Goal: Task Accomplishment & Management: Manage account settings

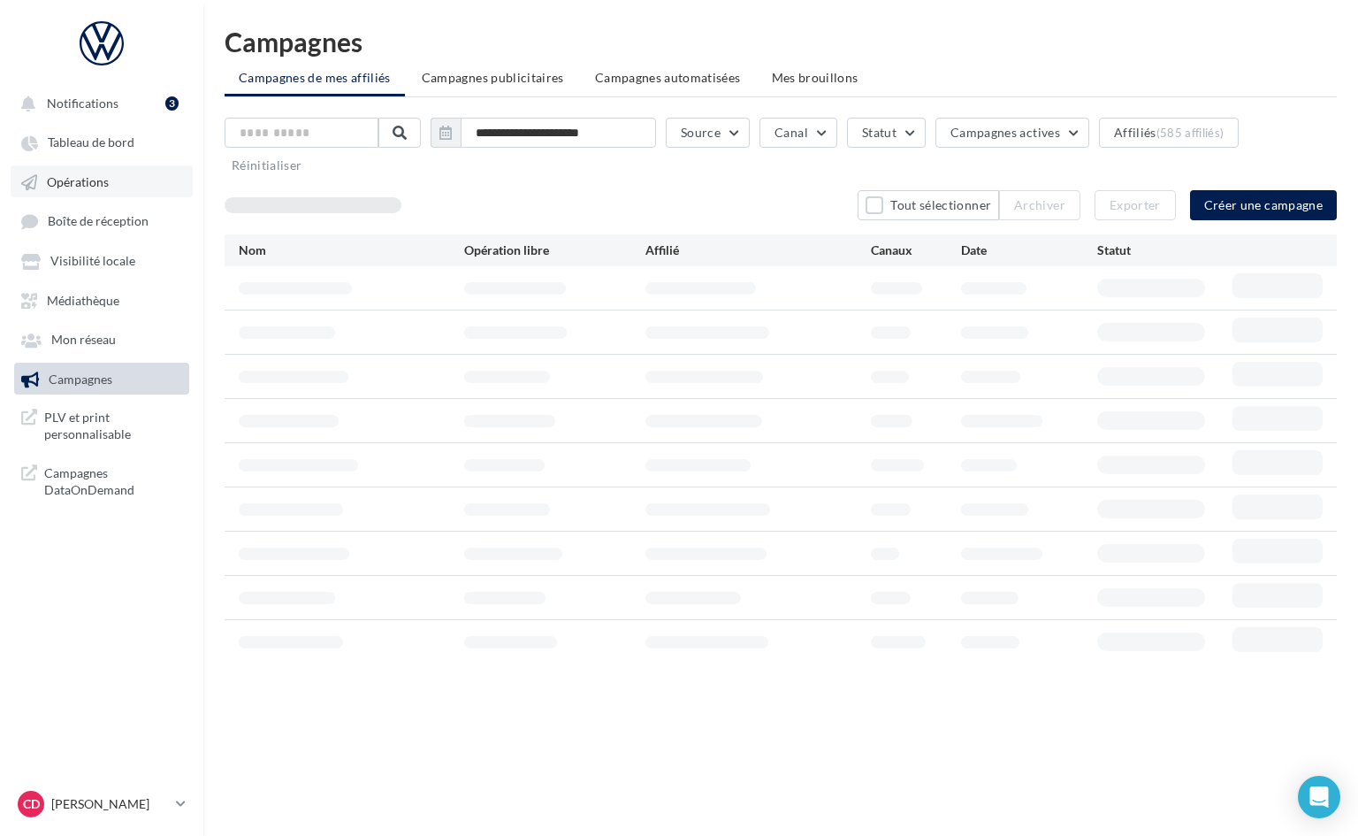
click at [75, 183] on span "Opérations" at bounding box center [78, 181] width 62 height 15
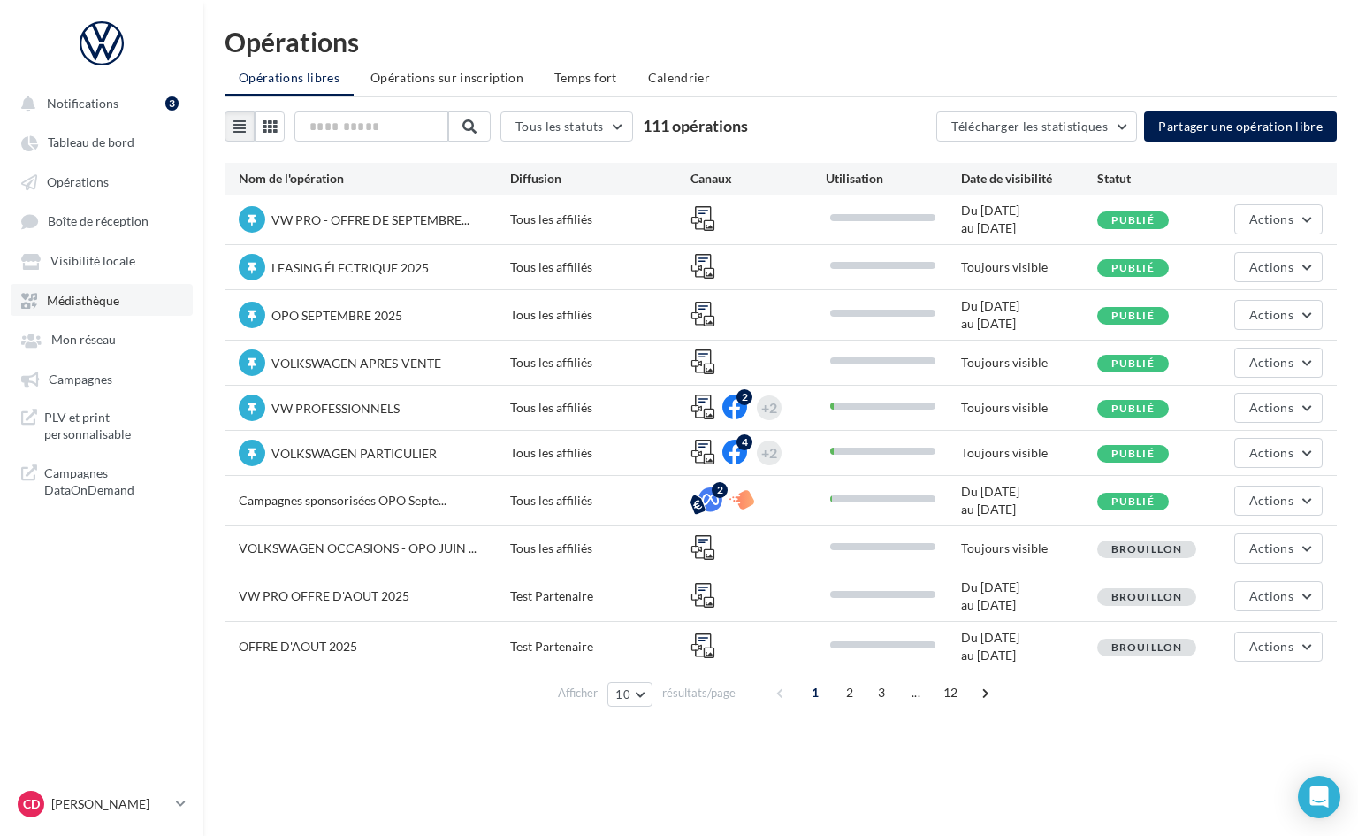
click at [88, 299] on span "Médiathèque" at bounding box center [83, 300] width 73 height 15
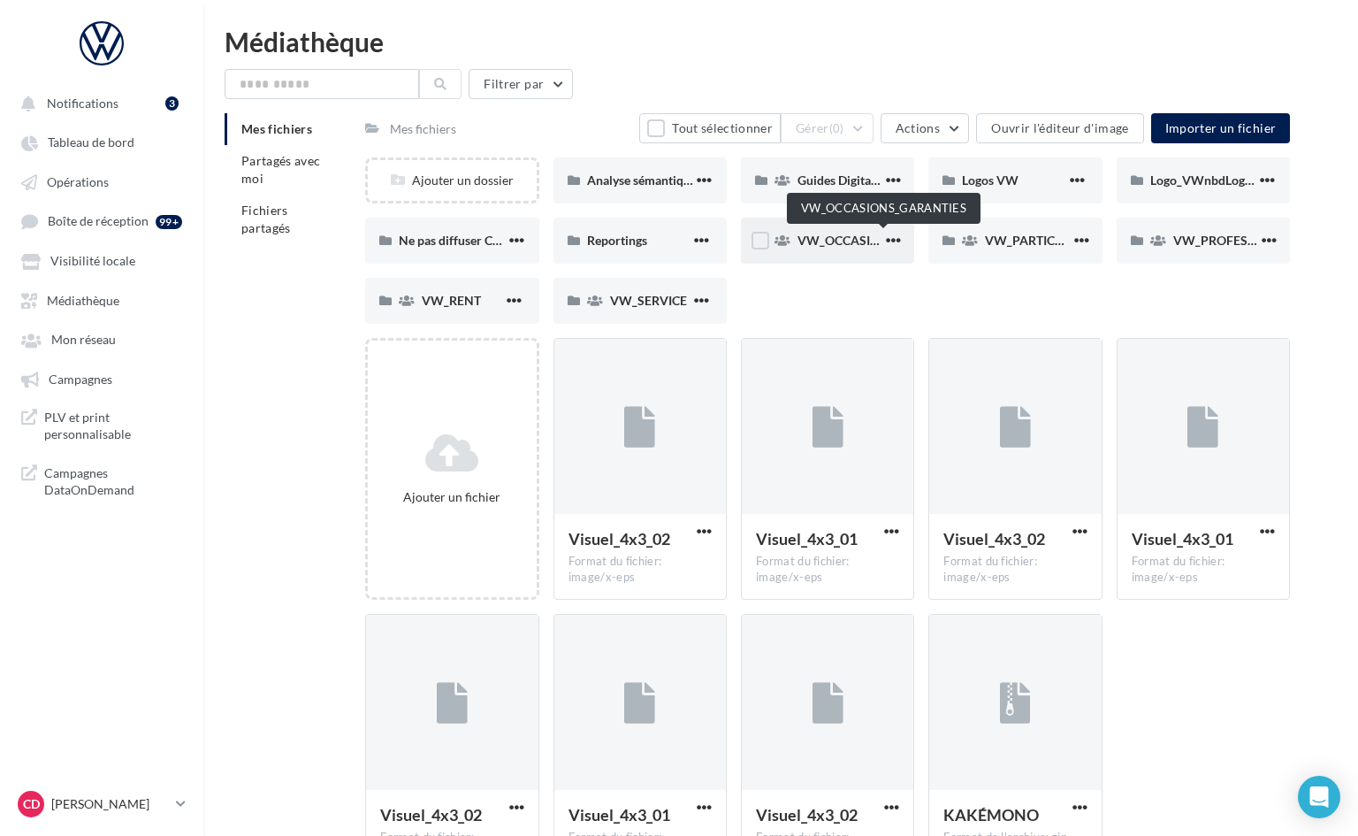
click at [824, 238] on span "VW_OCCASIONS_GARANTIES" at bounding box center [884, 240] width 173 height 15
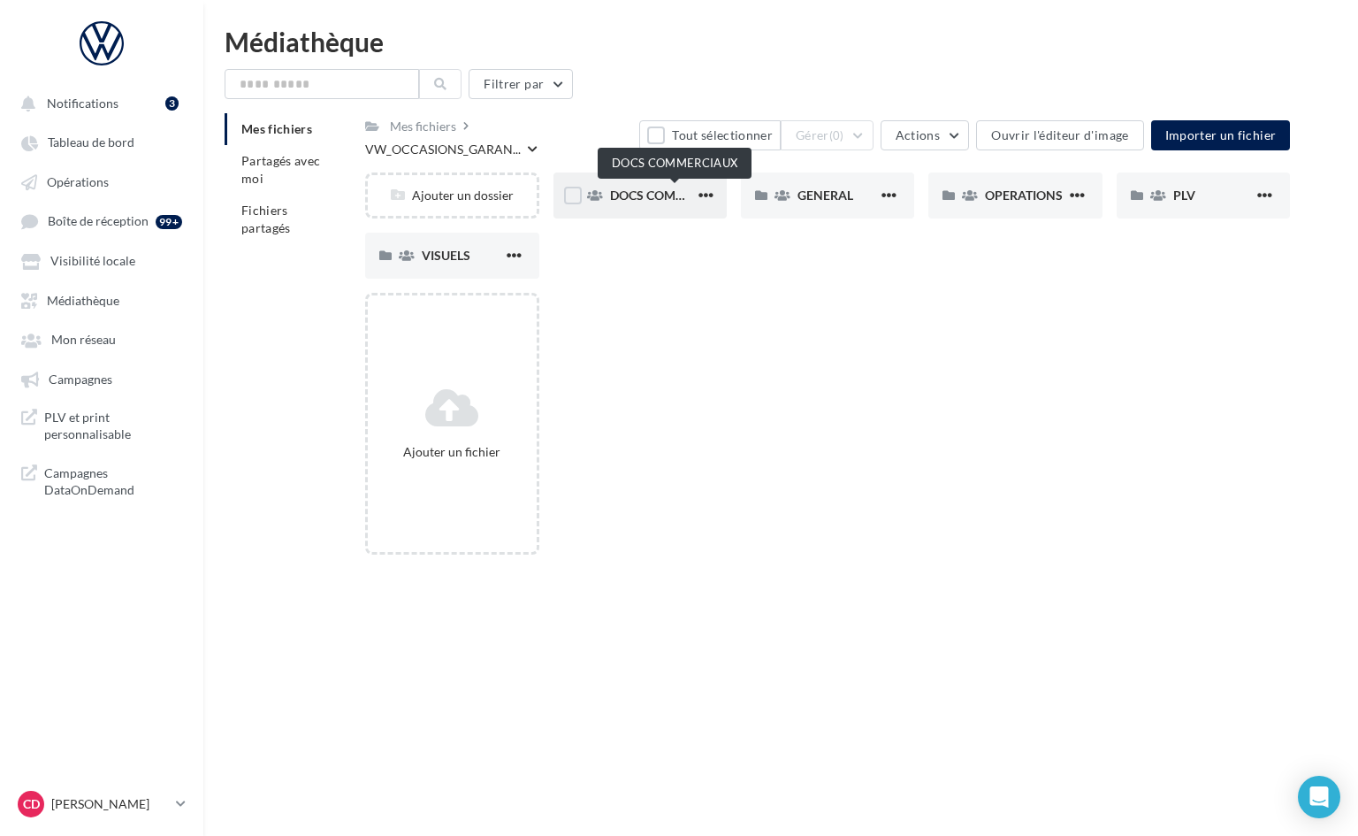
click at [662, 194] on span "DOCS COMMERCIAUX" at bounding box center [675, 194] width 130 height 15
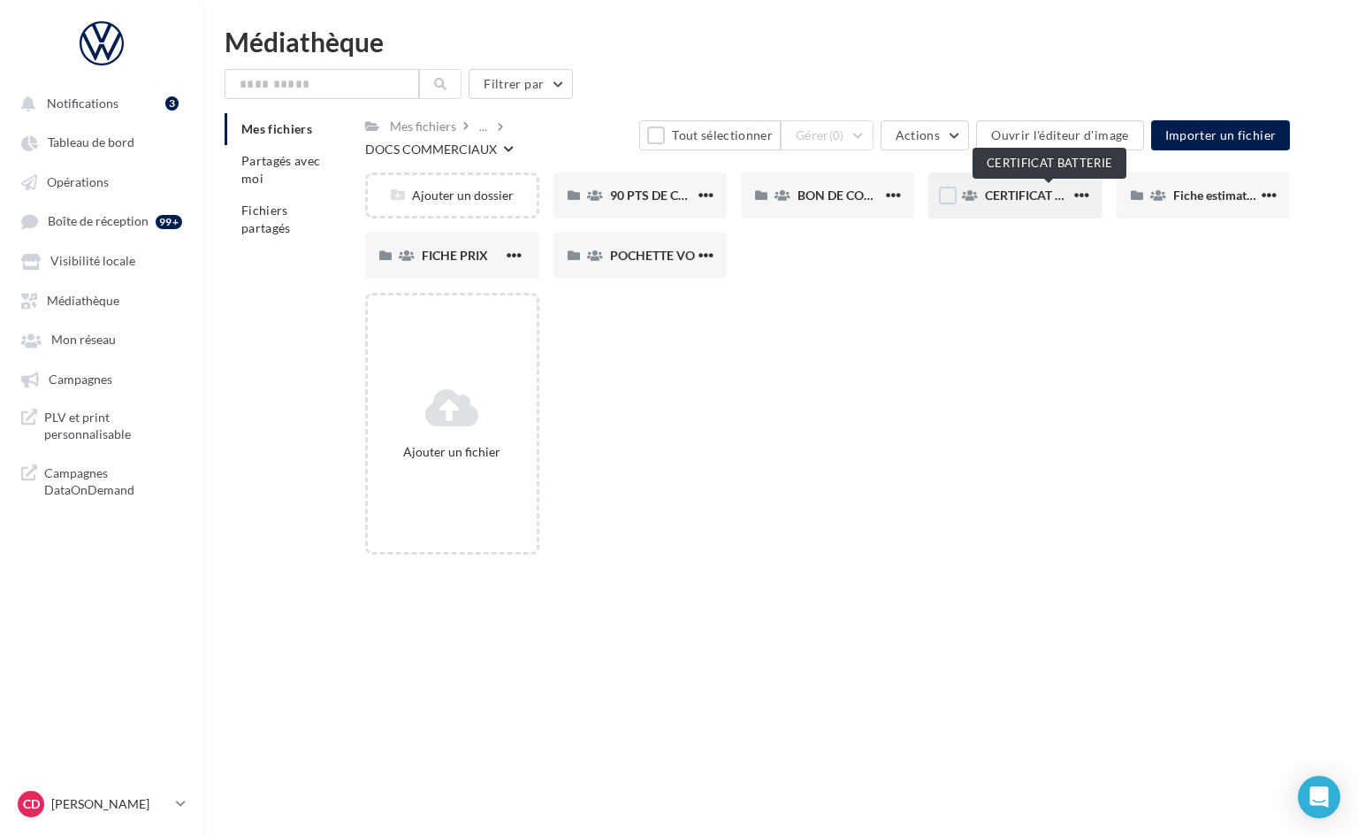
click at [1037, 195] on span "CERTIFICAT BATTERIE" at bounding box center [1048, 194] width 126 height 15
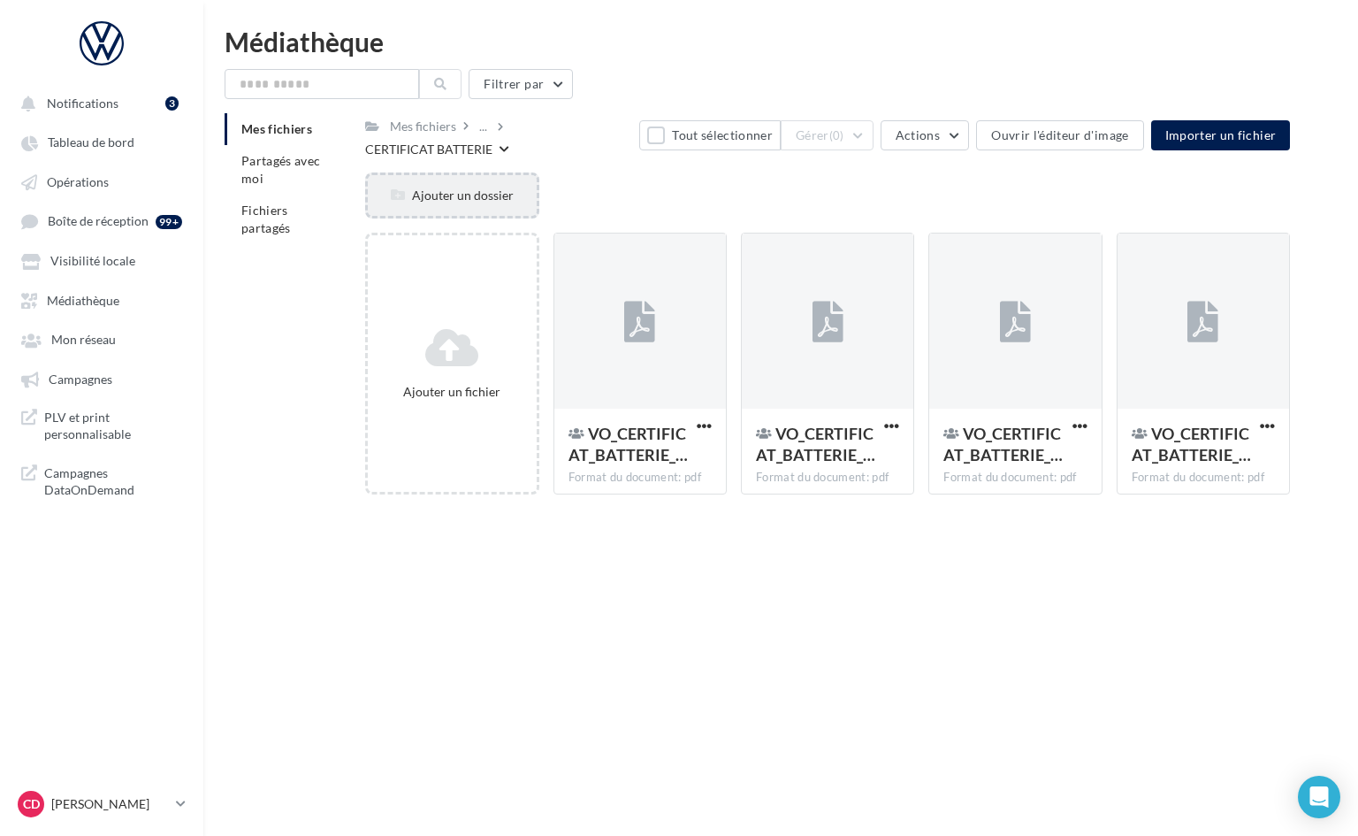
click at [480, 195] on div "Ajouter un dossier" at bounding box center [452, 196] width 168 height 18
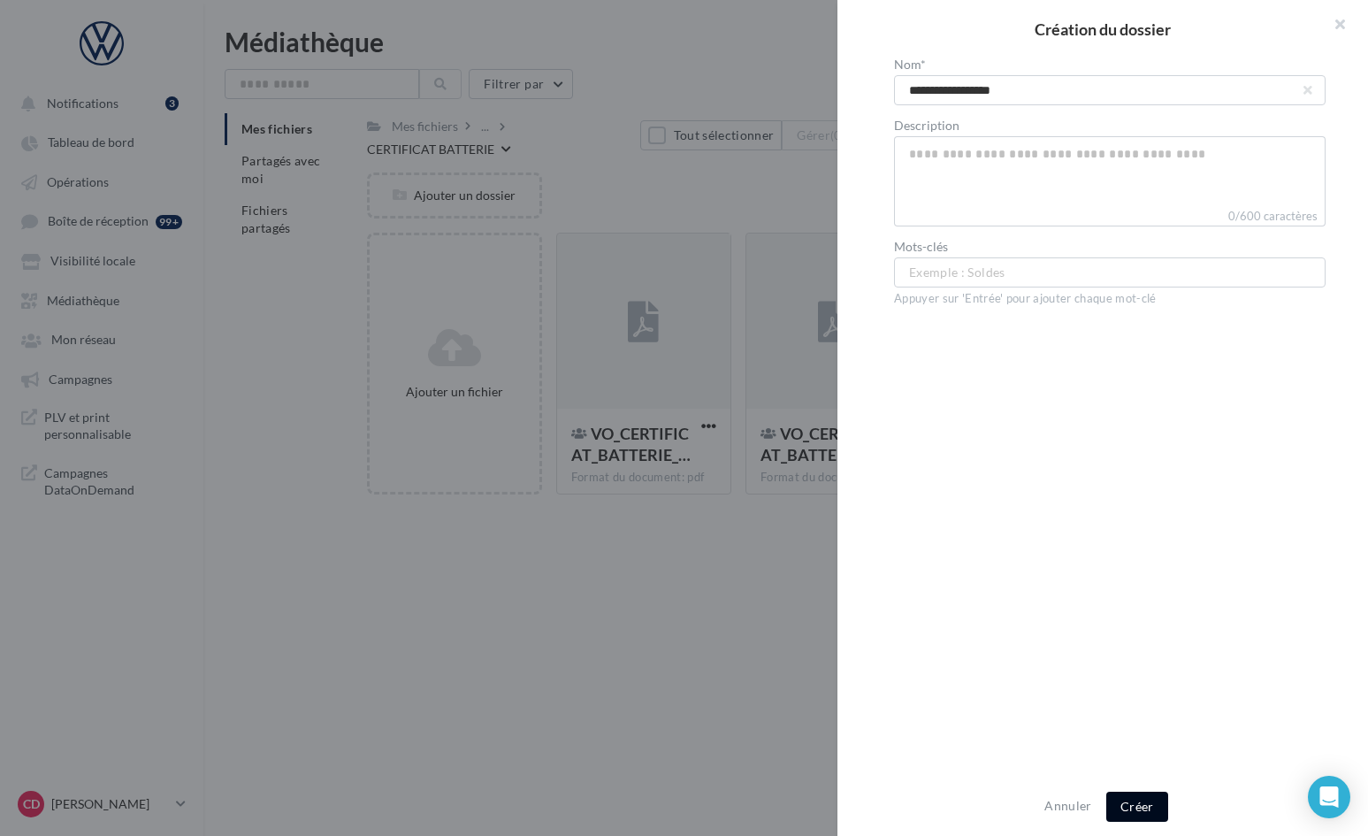
type input "**********"
click at [1140, 806] on button "Créer" at bounding box center [1137, 807] width 62 height 30
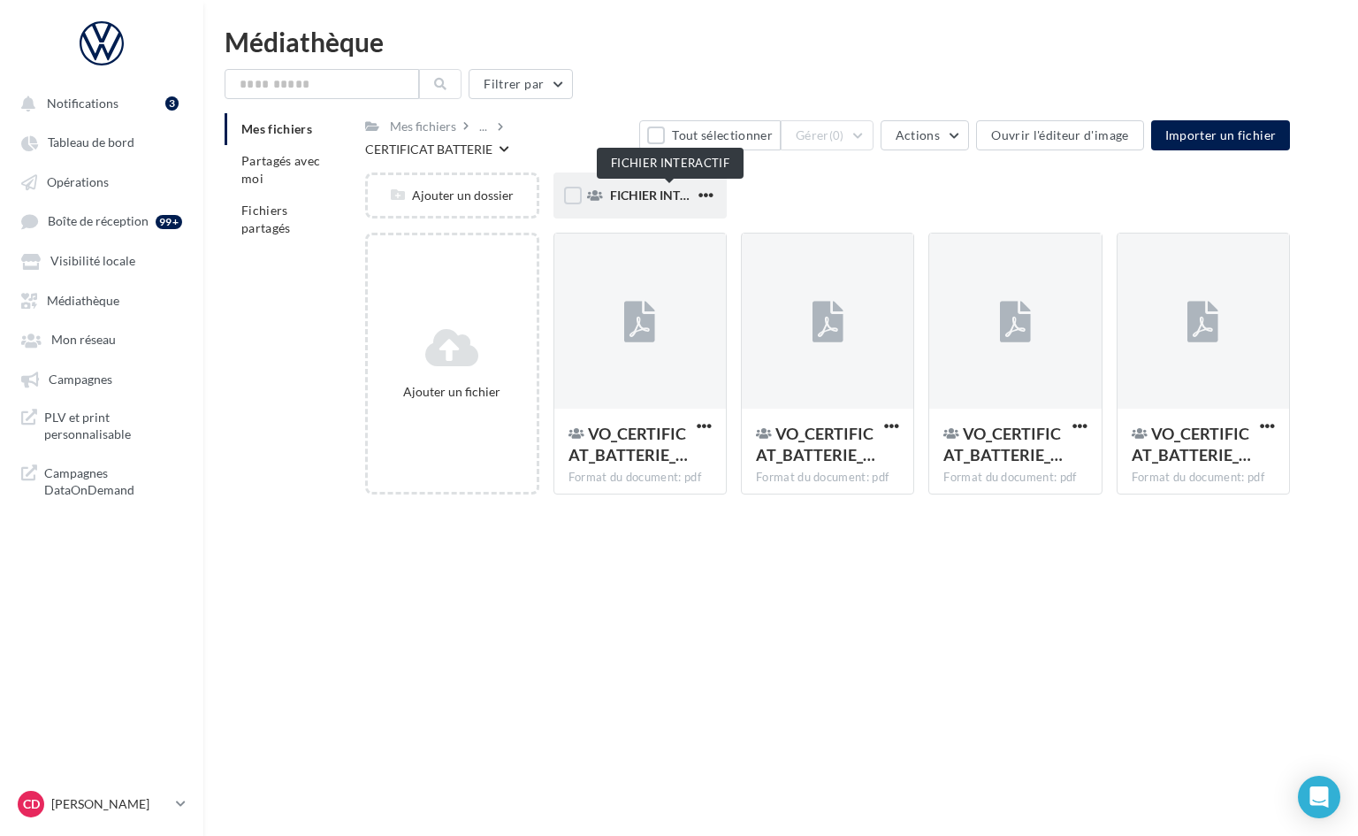
click at [650, 197] on span "FICHIER INTERACTIF" at bounding box center [669, 194] width 119 height 15
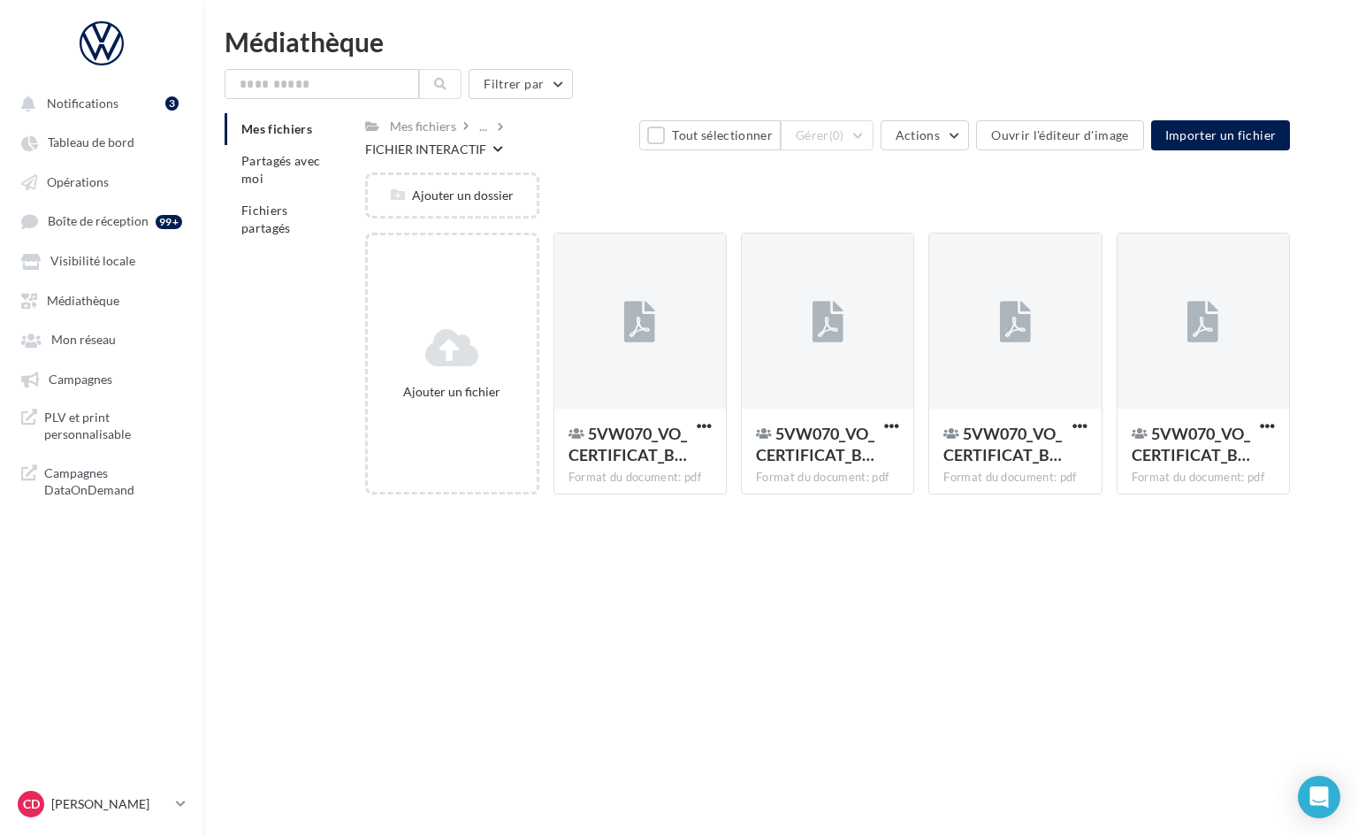
drag, startPoint x: 660, startPoint y: 134, endPoint x: 857, endPoint y: 138, distance: 197.3
click at [661, 134] on button "Tout sélectionner" at bounding box center [710, 135] width 142 height 30
click at [874, 133] on button "Gérer (4)" at bounding box center [827, 135] width 93 height 30
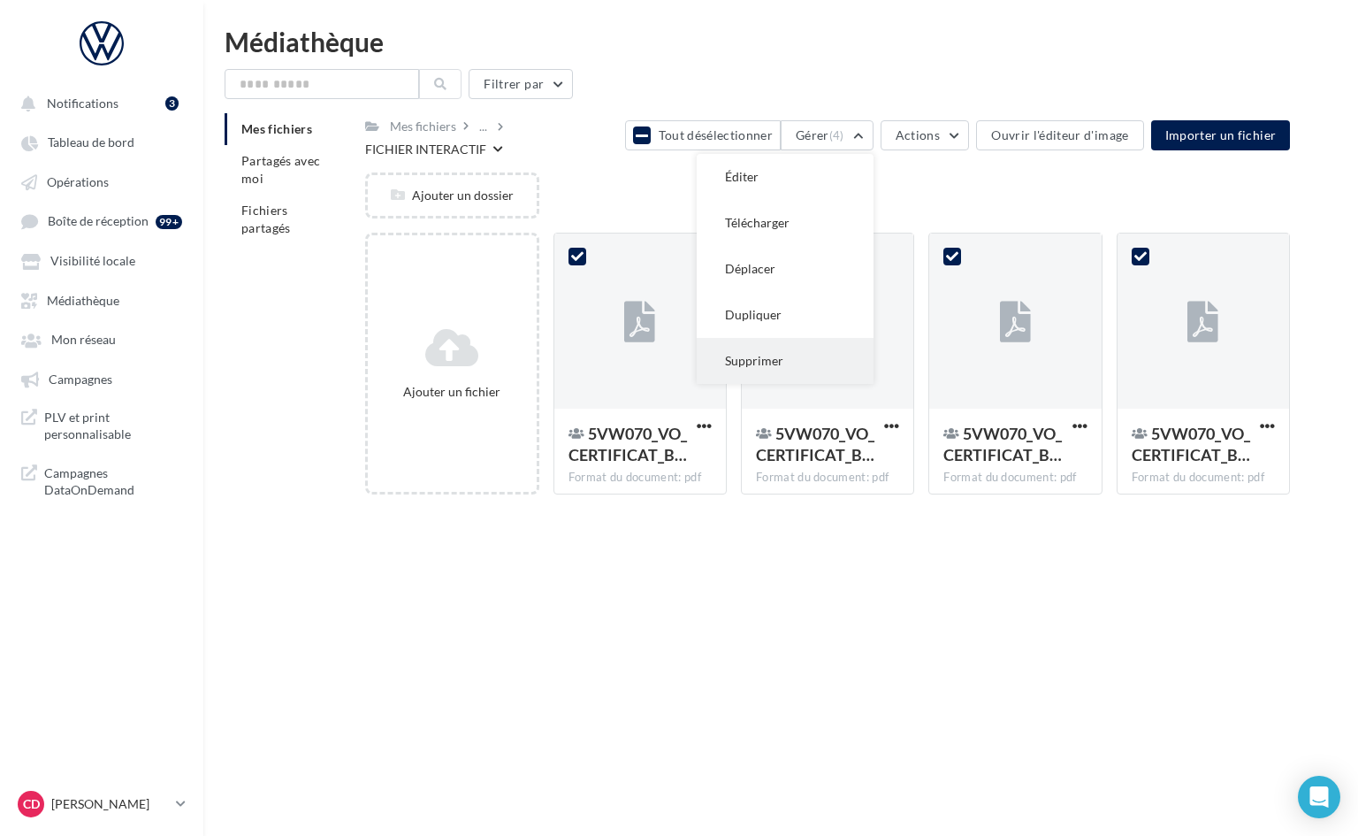
click at [776, 350] on button "Supprimer" at bounding box center [785, 361] width 177 height 46
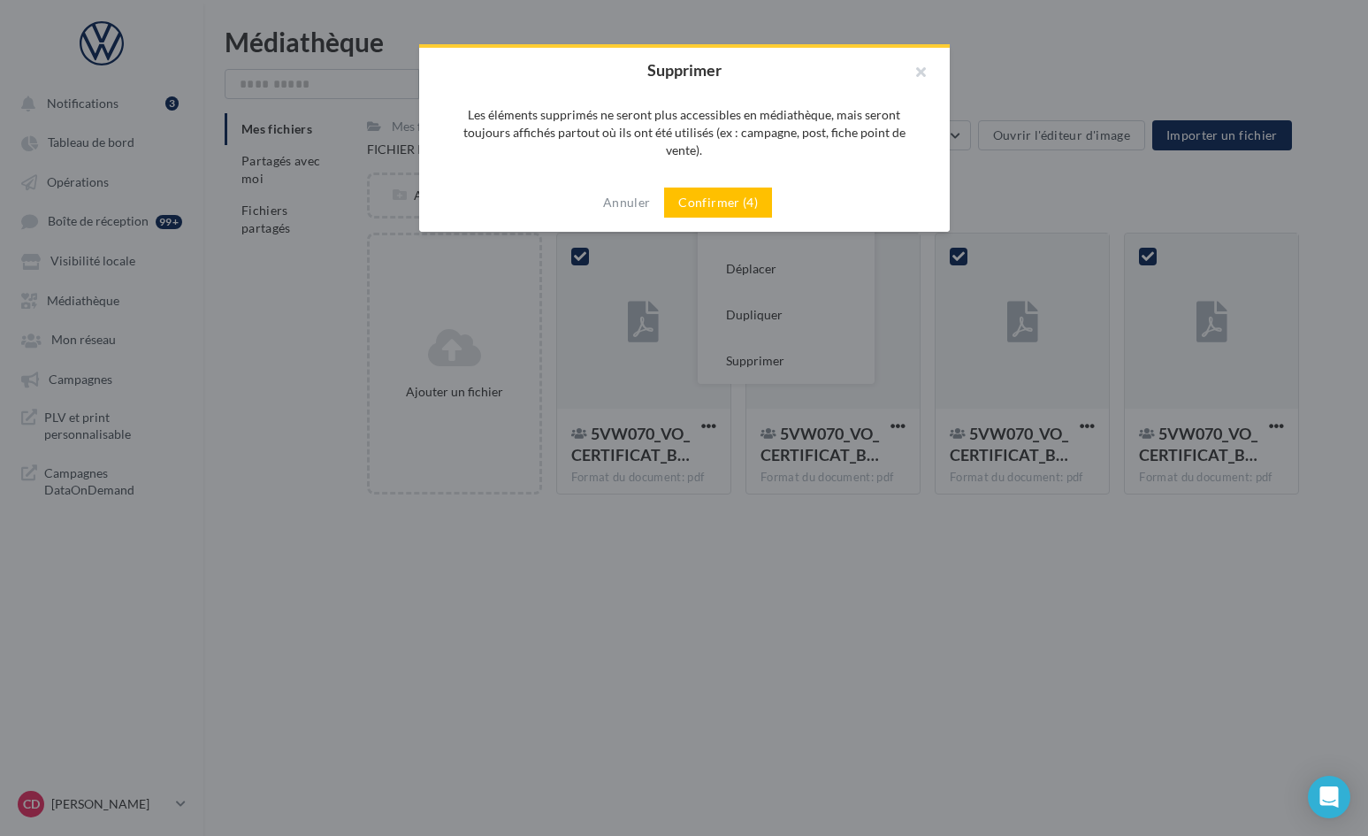
click at [700, 187] on button "Confirmer (4)" at bounding box center [718, 202] width 108 height 30
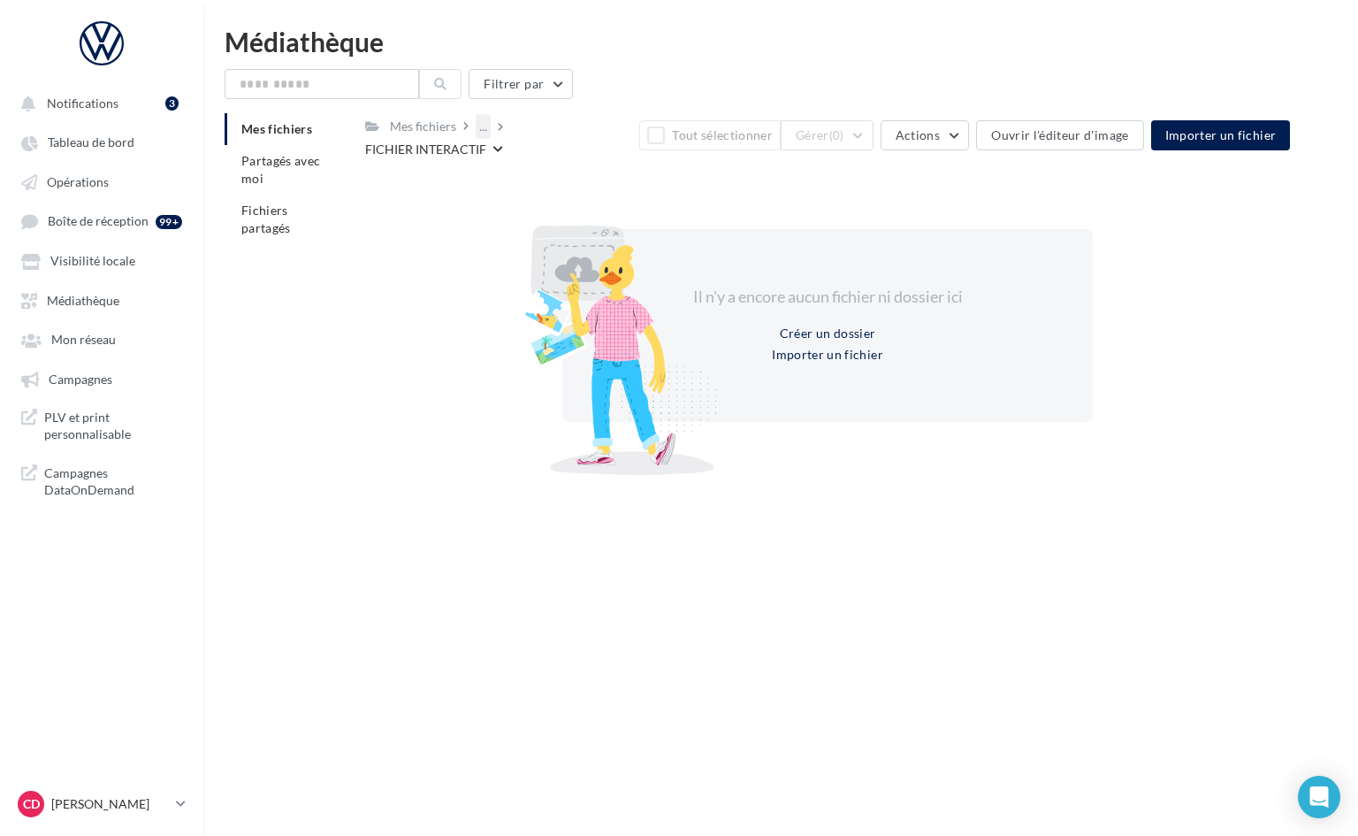
click at [484, 131] on div "..." at bounding box center [483, 126] width 15 height 25
click at [540, 248] on button "CERTIFICAT BATTERIE" at bounding box center [609, 262] width 264 height 46
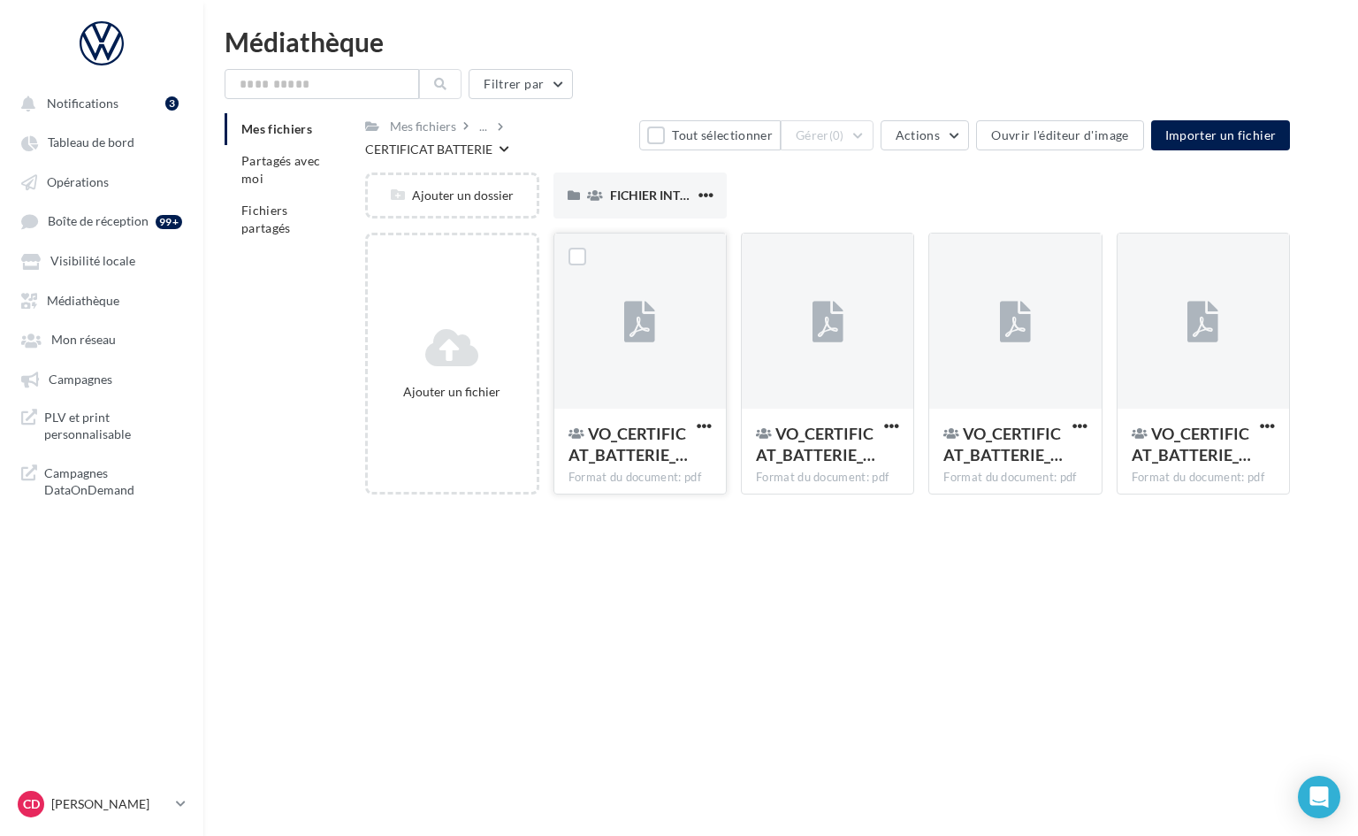
click at [692, 306] on div at bounding box center [641, 321] width 172 height 177
click at [635, 192] on span "FICHIER INTERACTIF" at bounding box center [669, 194] width 119 height 15
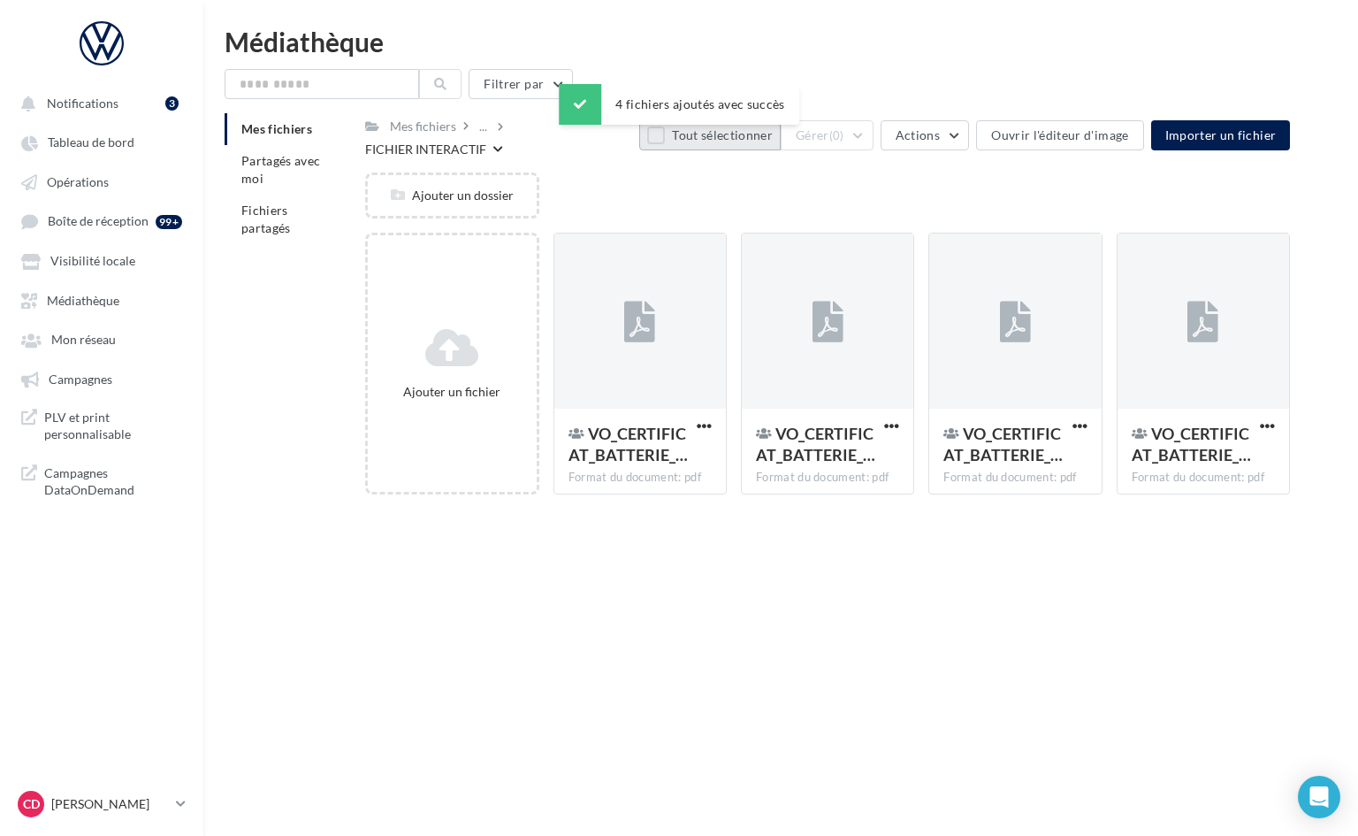
click at [652, 136] on button "Tout sélectionner" at bounding box center [710, 135] width 142 height 30
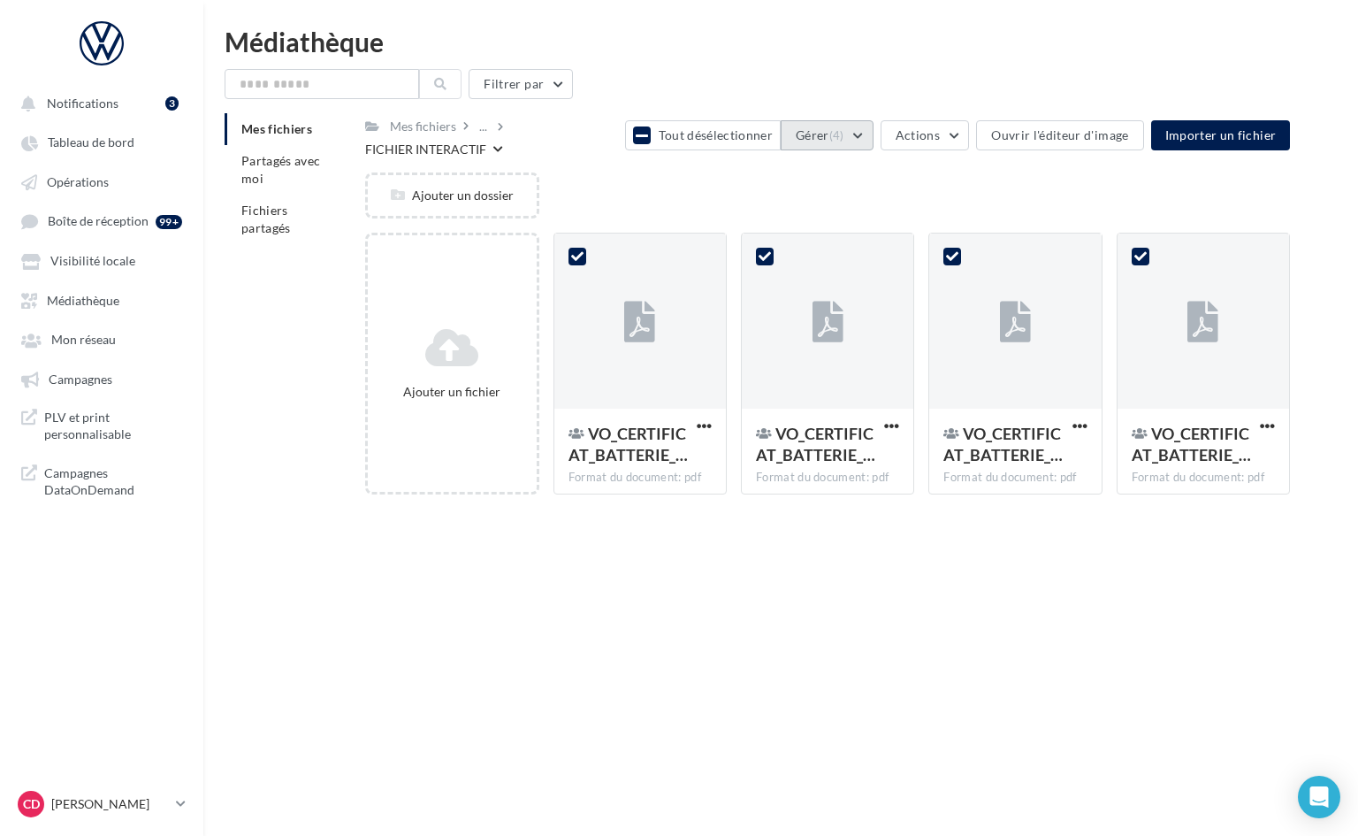
click at [865, 133] on button "Gérer (4)" at bounding box center [827, 135] width 93 height 30
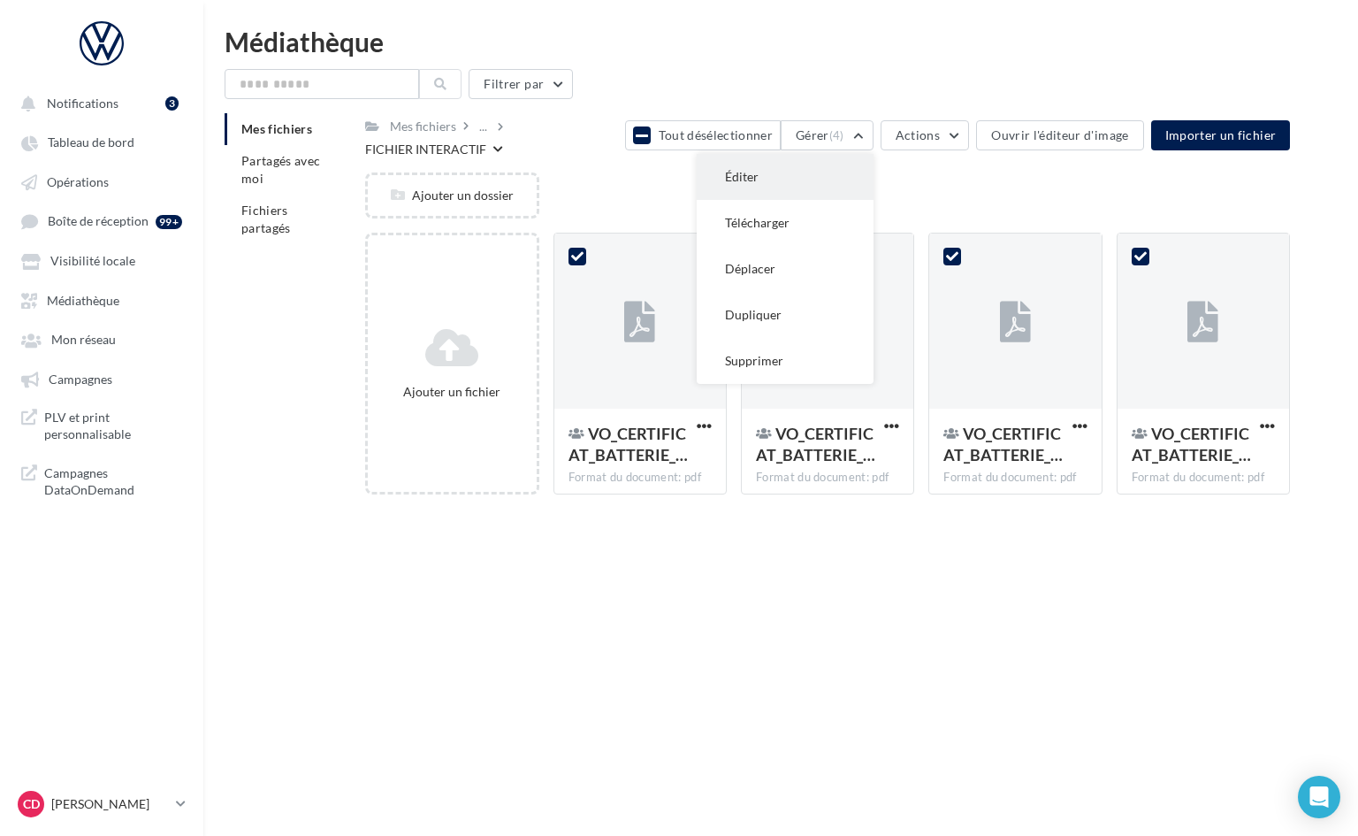
click at [824, 182] on button "Éditer" at bounding box center [785, 177] width 177 height 46
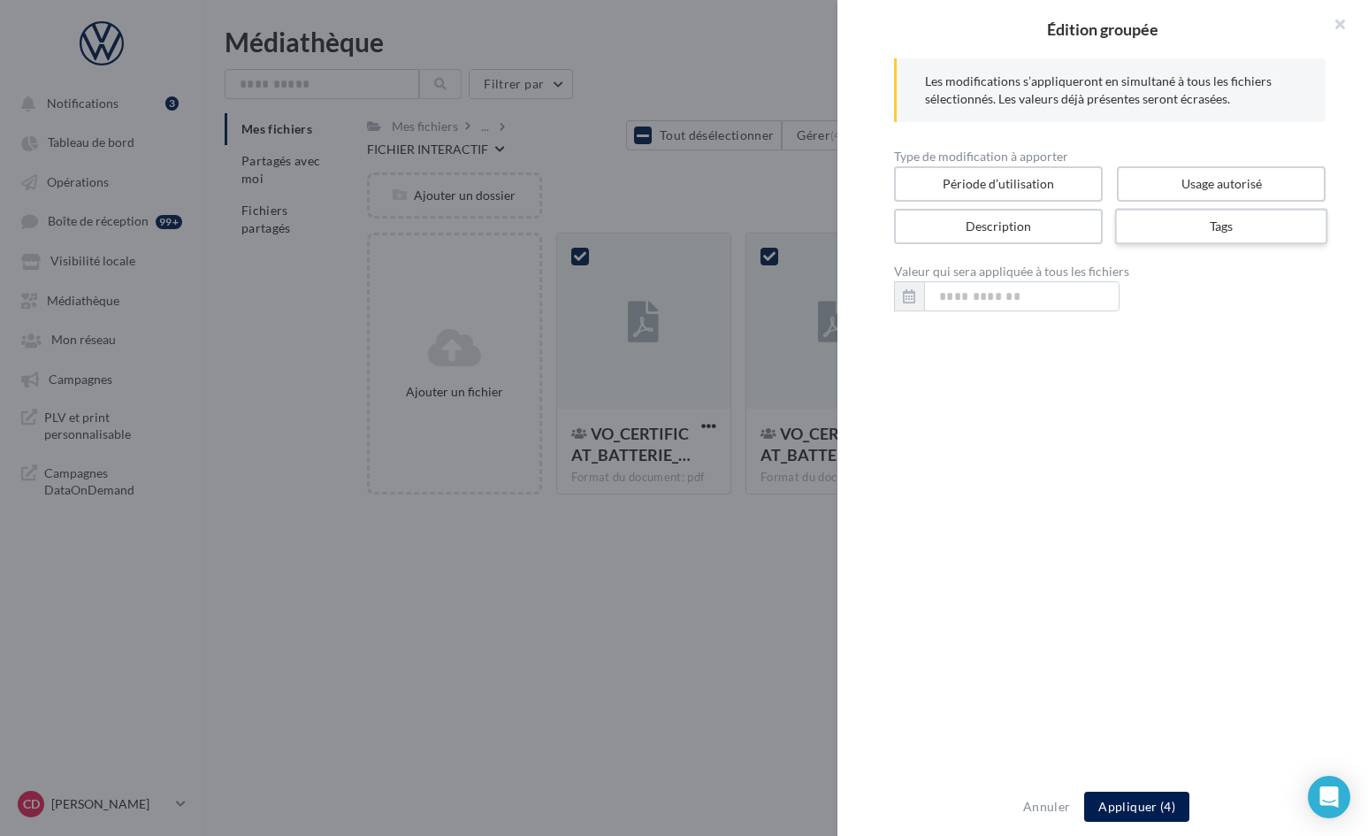
click at [1208, 227] on label "Tags" at bounding box center [1221, 227] width 213 height 36
click at [988, 296] on input "text" at bounding box center [1104, 296] width 383 height 18
type input "**"
type input "**********"
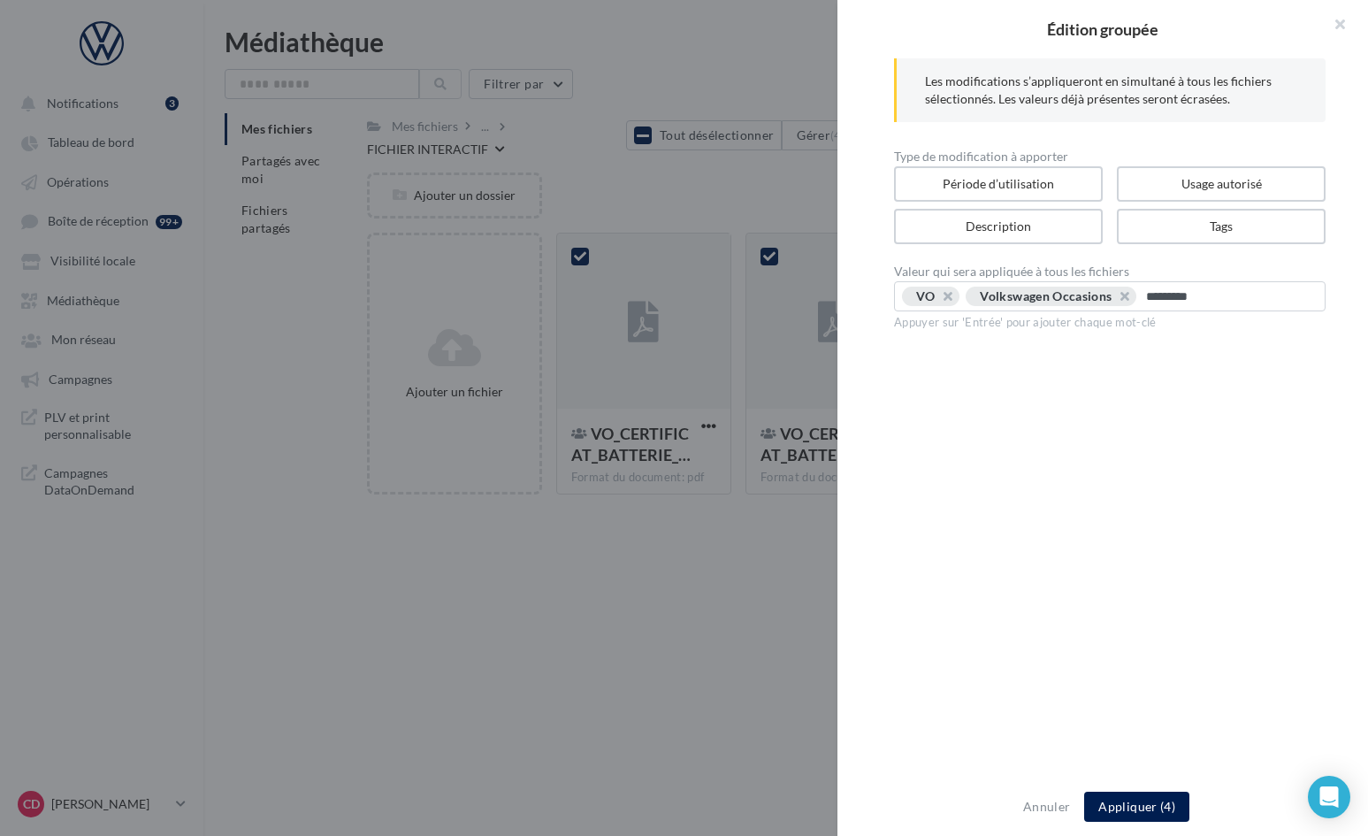
type input "**********"
type input "********"
type input "**********"
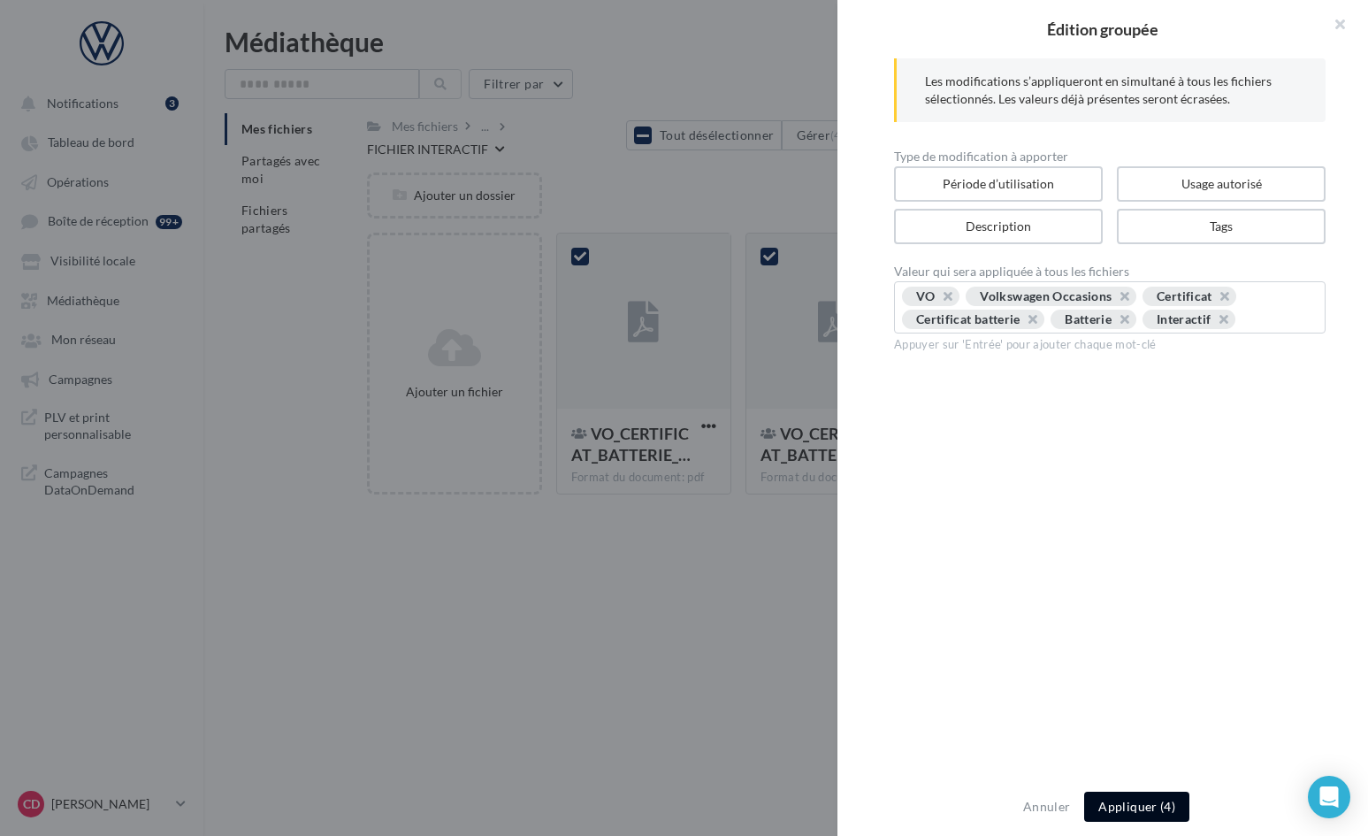
click at [1118, 806] on button "Appliquer (4)" at bounding box center [1136, 807] width 105 height 30
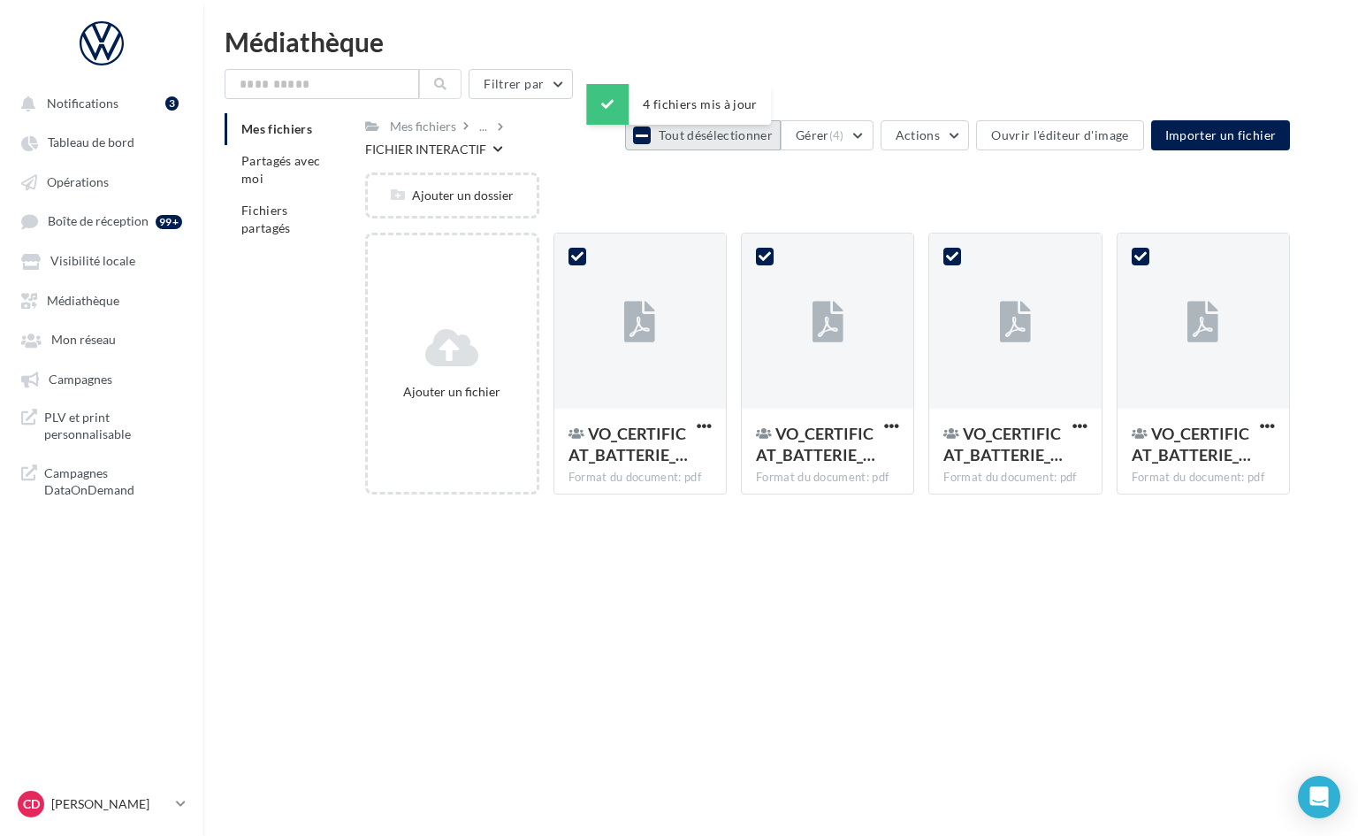
click at [646, 138] on icon at bounding box center [642, 135] width 12 height 14
click at [481, 129] on div "..." at bounding box center [483, 126] width 15 height 25
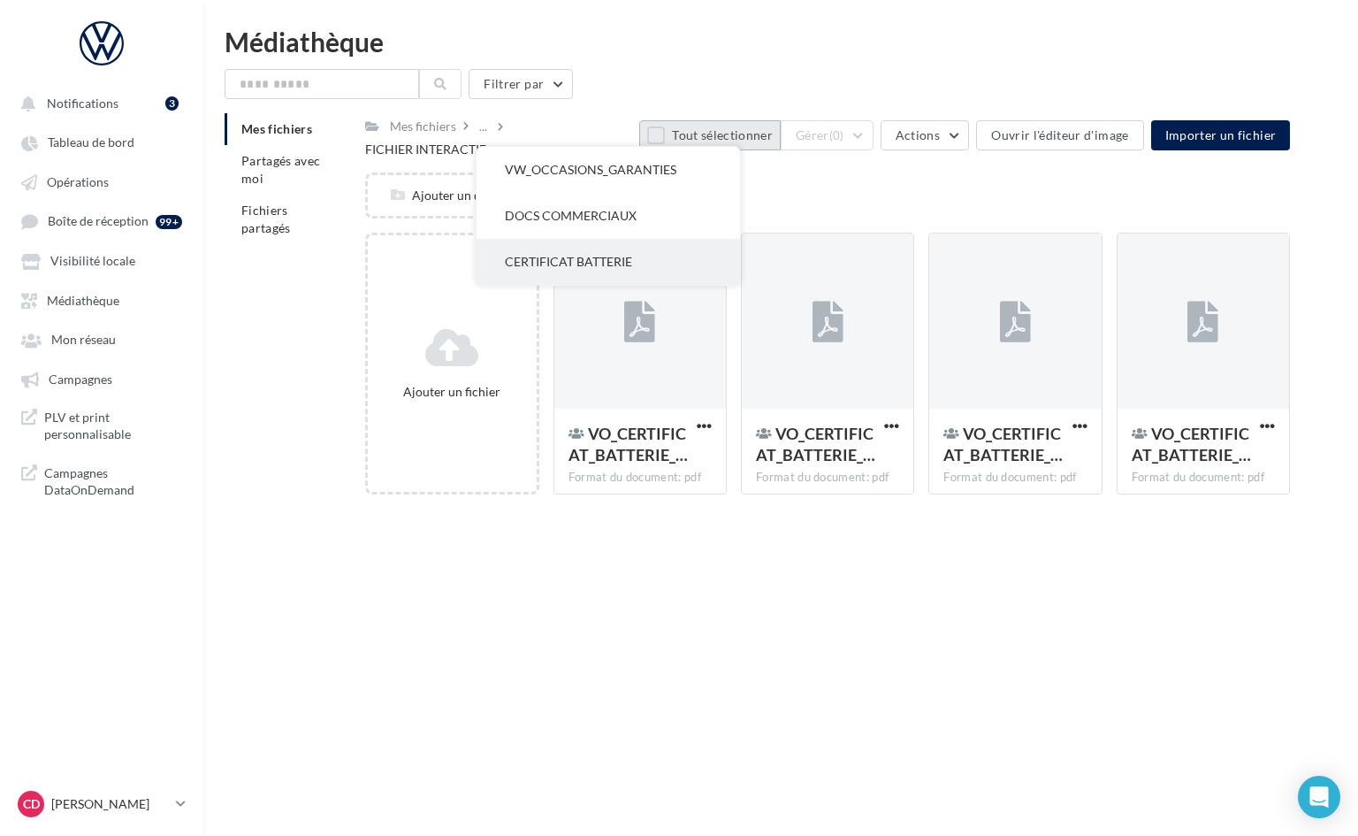
click at [545, 247] on button "CERTIFICAT BATTERIE" at bounding box center [609, 262] width 264 height 46
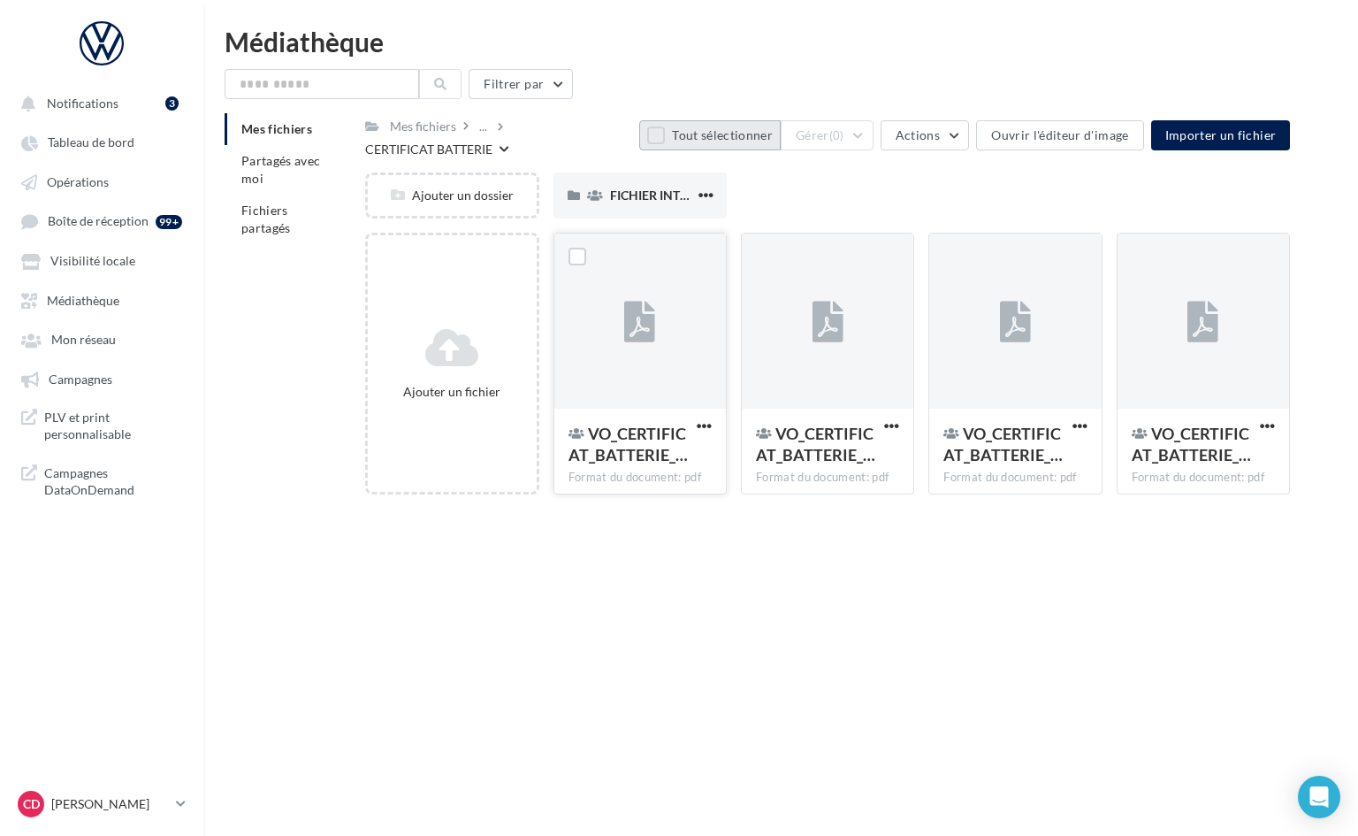
click at [708, 268] on div at bounding box center [641, 321] width 172 height 177
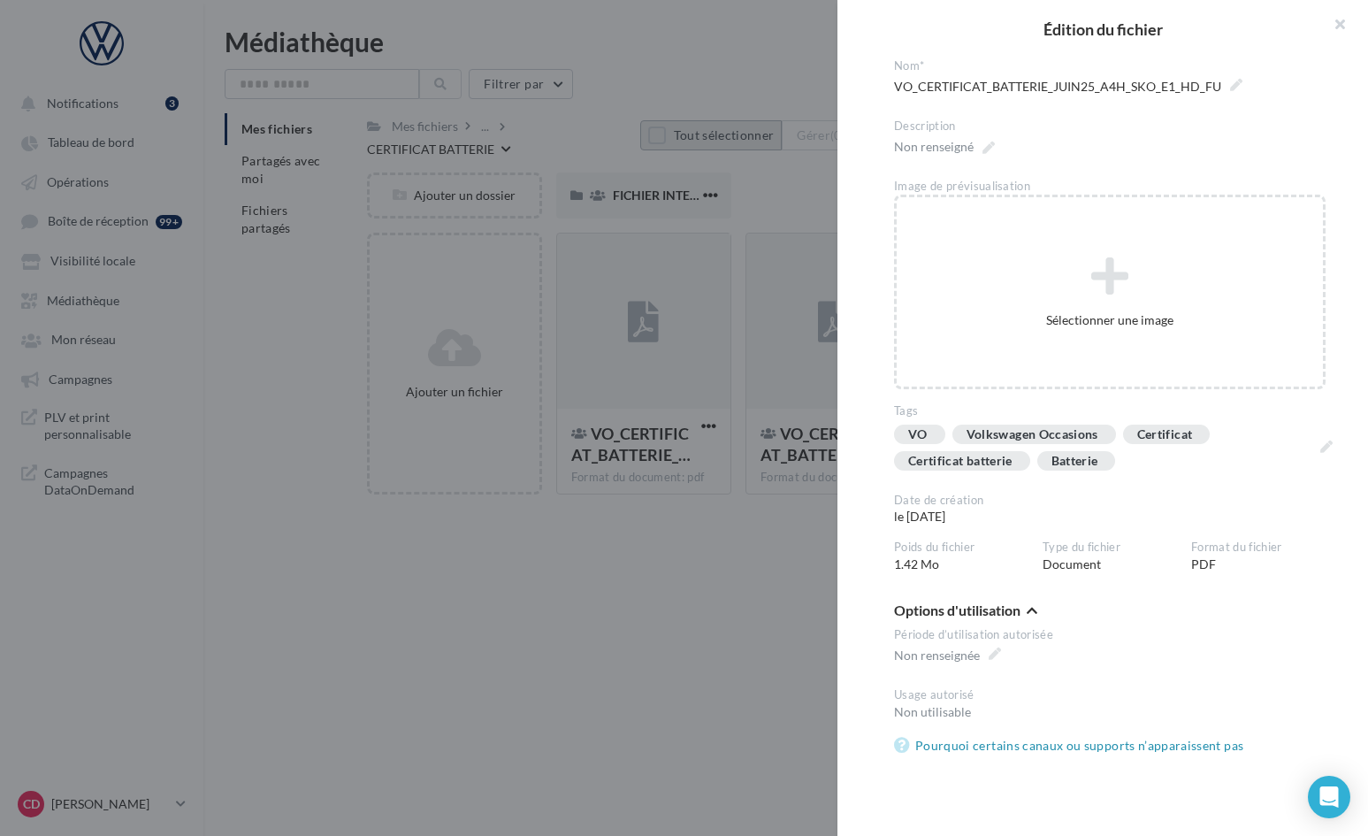
click at [714, 616] on div at bounding box center [684, 418] width 1368 height 836
